Goal: Navigation & Orientation: Find specific page/section

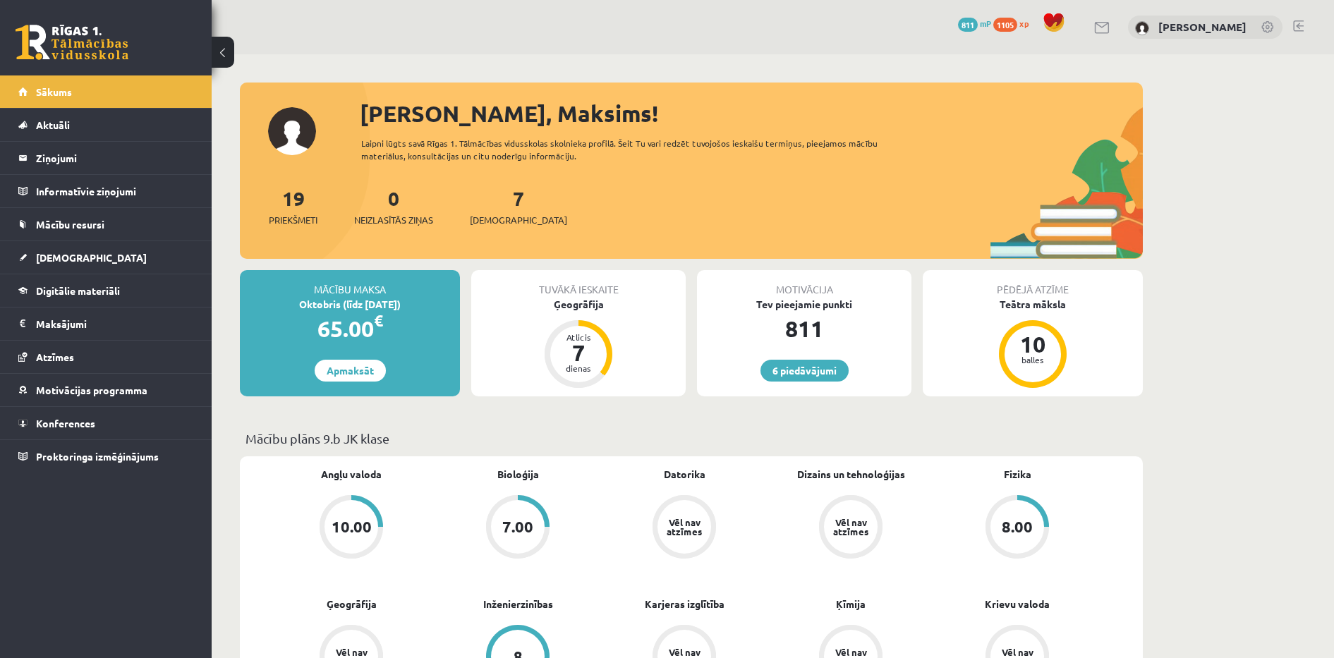
click at [488, 91] on div at bounding box center [691, 90] width 903 height 14
click at [360, 1] on div "6 Dāvanas 811 mP 1105 xp Maksims Nevedomijs" at bounding box center [773, 27] width 1123 height 54
